Goal: Information Seeking & Learning: Learn about a topic

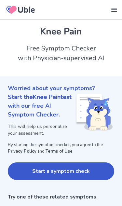
click at [83, 171] on button "Start a symptom check" at bounding box center [61, 172] width 107 height 18
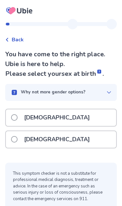
click at [77, 141] on div "[DEMOGRAPHIC_DATA]" at bounding box center [61, 139] width 110 height 17
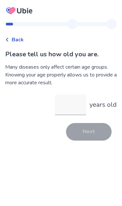
click at [75, 110] on input "years old" at bounding box center [70, 105] width 31 height 21
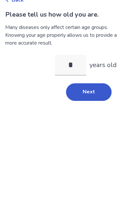
type input "**"
click at [97, 123] on button "Next" at bounding box center [89, 132] width 46 height 18
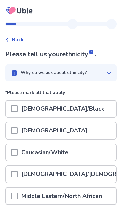
click at [86, 151] on div "Caucasian/White" at bounding box center [61, 152] width 110 height 17
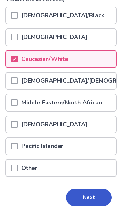
scroll to position [94, 0]
click at [88, 196] on button "Next" at bounding box center [89, 198] width 46 height 18
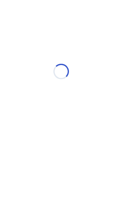
scroll to position [0, 0]
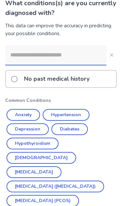
click at [48, 145] on button "Hypothyroidism" at bounding box center [33, 144] width 52 height 12
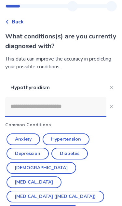
scroll to position [18, 0]
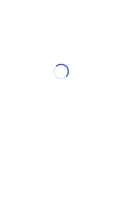
scroll to position [0, 0]
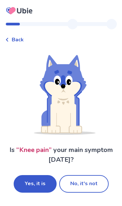
click at [48, 188] on button "Yes, it is" at bounding box center [35, 184] width 43 height 18
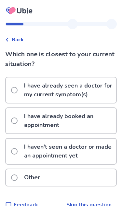
click at [81, 151] on p "I haven't seen a doctor or made an appointment yet" at bounding box center [68, 151] width 96 height 25
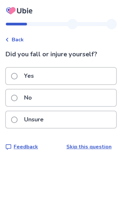
click at [87, 100] on div "No" at bounding box center [61, 98] width 110 height 17
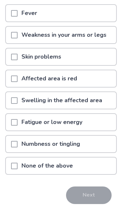
scroll to position [85, 0]
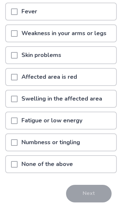
click at [71, 163] on p "None of the above" at bounding box center [47, 164] width 59 height 17
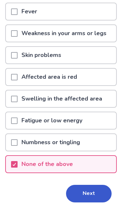
scroll to position [85, 0]
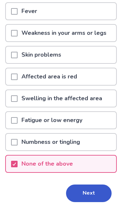
click at [98, 190] on button "Next" at bounding box center [89, 194] width 46 height 18
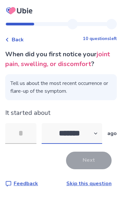
click at [96, 134] on select "******* ****** ******* ******** *******" at bounding box center [72, 133] width 61 height 21
select select "*"
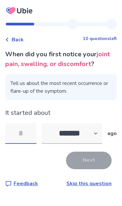
click at [27, 140] on input "tel" at bounding box center [20, 133] width 31 height 21
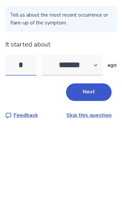
type input "*"
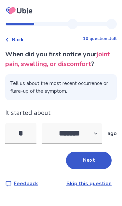
click at [91, 152] on button "Next" at bounding box center [89, 161] width 46 height 18
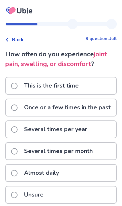
click at [95, 84] on div "This is the first time" at bounding box center [61, 86] width 110 height 17
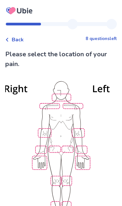
click at [72, 181] on img at bounding box center [61, 153] width 224 height 152
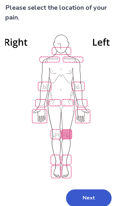
scroll to position [46, 0]
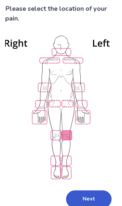
click at [94, 197] on button "Next" at bounding box center [89, 200] width 46 height 18
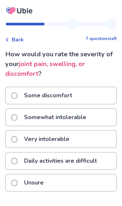
click at [88, 120] on p "Somewhat intolerable" at bounding box center [55, 117] width 70 height 17
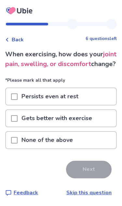
click at [91, 105] on div "Persists even at rest" at bounding box center [61, 96] width 110 height 17
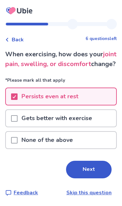
click at [97, 175] on button "Next" at bounding box center [89, 170] width 46 height 18
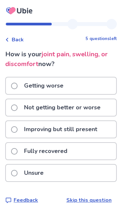
click at [95, 105] on p "Not getting better or worse" at bounding box center [62, 107] width 84 height 17
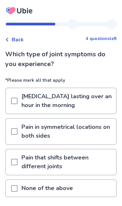
click at [85, 185] on div "None of the above" at bounding box center [61, 188] width 110 height 17
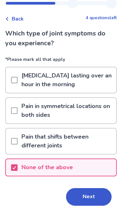
scroll to position [21, 0]
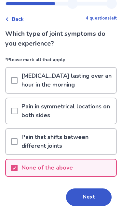
click at [100, 196] on button "Next" at bounding box center [89, 198] width 46 height 18
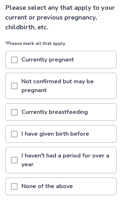
scroll to position [47, 0]
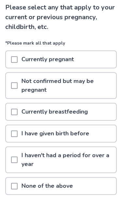
click at [88, 135] on p "I have given birth before" at bounding box center [56, 133] width 76 height 17
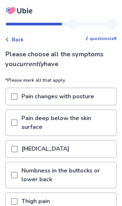
click at [97, 119] on p "Pain deep below the skin surface" at bounding box center [67, 122] width 99 height 25
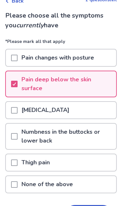
scroll to position [42, 0]
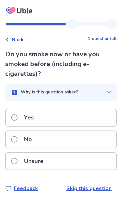
click at [98, 121] on div "Yes" at bounding box center [61, 117] width 110 height 17
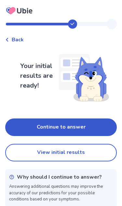
click at [99, 127] on button "Continue to answer" at bounding box center [61, 128] width 112 height 18
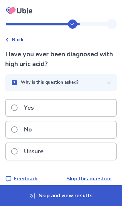
click at [94, 131] on div "No" at bounding box center [61, 130] width 110 height 17
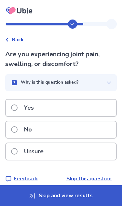
click at [95, 115] on div "Yes" at bounding box center [61, 108] width 110 height 17
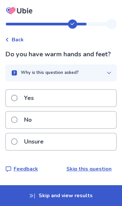
click at [88, 122] on div "No" at bounding box center [61, 120] width 110 height 17
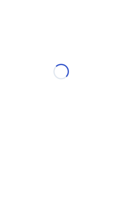
select select "*"
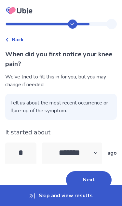
click at [96, 175] on button "Next" at bounding box center [89, 180] width 46 height 18
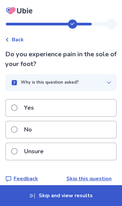
click at [84, 128] on div "No" at bounding box center [61, 130] width 110 height 17
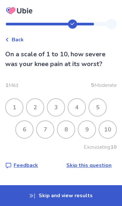
click at [54, 131] on div "7" at bounding box center [45, 130] width 18 height 18
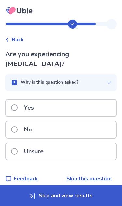
click at [84, 123] on div "No" at bounding box center [61, 130] width 110 height 17
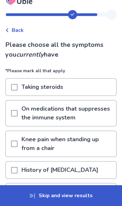
scroll to position [17, 0]
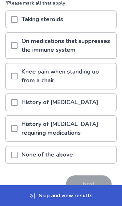
click at [74, 156] on p "None of the above" at bounding box center [47, 155] width 59 height 17
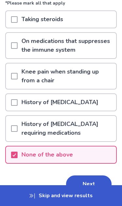
scroll to position [77, 0]
click at [99, 183] on button "Next" at bounding box center [89, 185] width 46 height 18
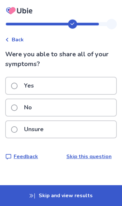
click at [90, 89] on div "Yes" at bounding box center [61, 86] width 110 height 17
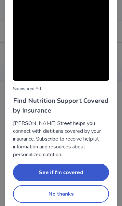
scroll to position [16, 0]
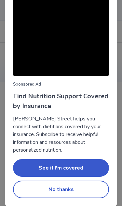
click at [84, 185] on button "No thanks" at bounding box center [61, 190] width 96 height 18
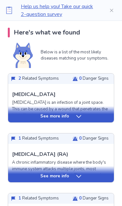
scroll to position [132, 0]
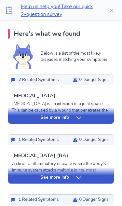
click at [87, 120] on div "See more info" at bounding box center [61, 118] width 106 height 7
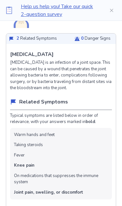
scroll to position [175, 0]
